Goal: Information Seeking & Learning: Learn about a topic

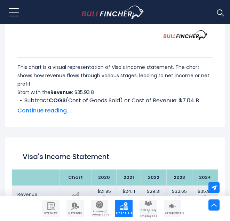
scroll to position [393, 0]
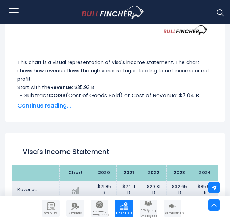
click at [45, 115] on div "This chart is a visual representation of Visa's income statement. The chart sho…" at bounding box center [115, 76] width 206 height 78
click at [40, 110] on span "Continue reading..." at bounding box center [115, 106] width 196 height 8
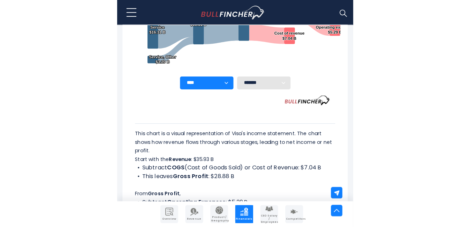
scroll to position [268, 0]
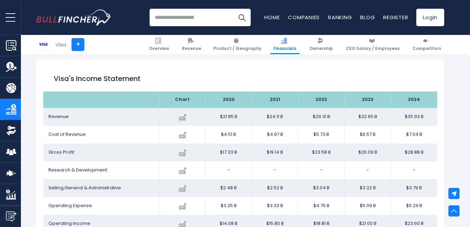
drag, startPoint x: 0, startPoint y: 0, endPoint x: 284, endPoint y: 71, distance: 292.9
click at [284, 71] on div "Visa's Income Statement" at bounding box center [240, 78] width 394 height 25
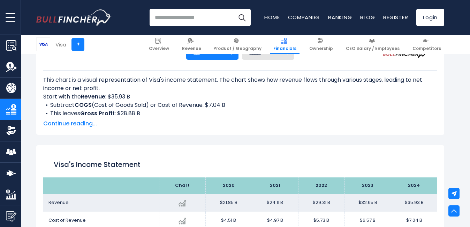
scroll to position [288, 0]
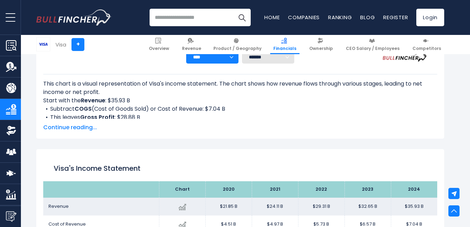
click at [63, 128] on span "Continue reading..." at bounding box center [240, 127] width 394 height 8
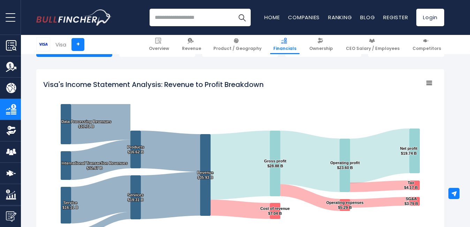
scroll to position [93, 0]
